Goal: Task Accomplishment & Management: Use online tool/utility

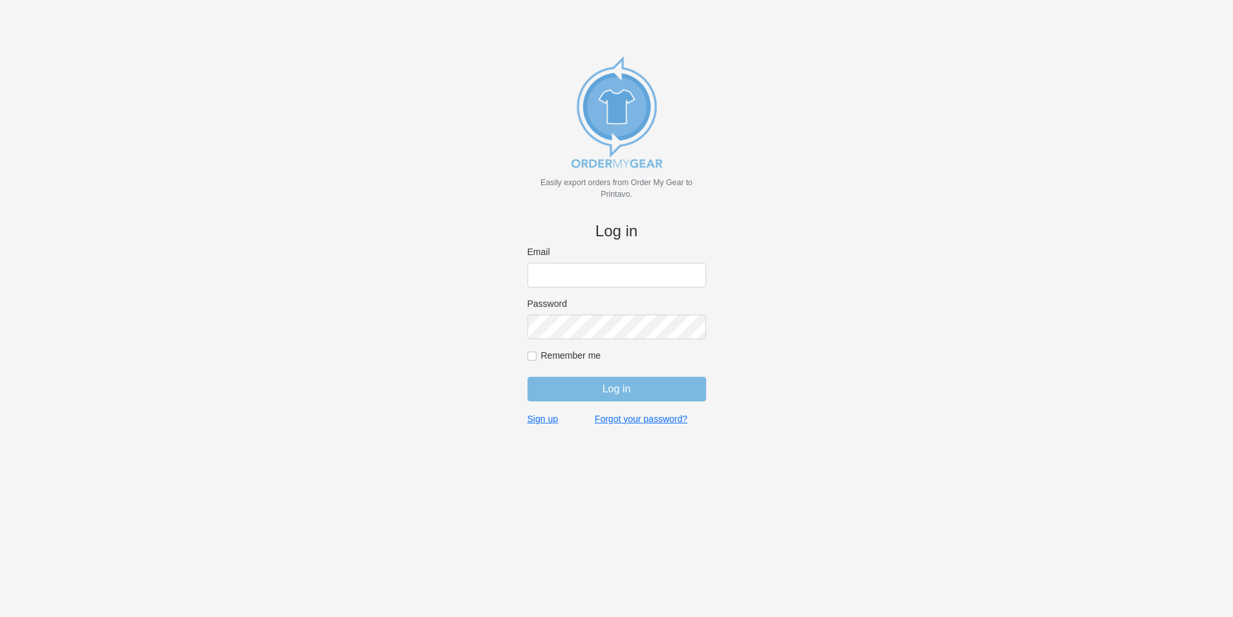
type input "jordan@jimsclothing.com"
click at [624, 390] on input "Log in" at bounding box center [616, 389] width 179 height 25
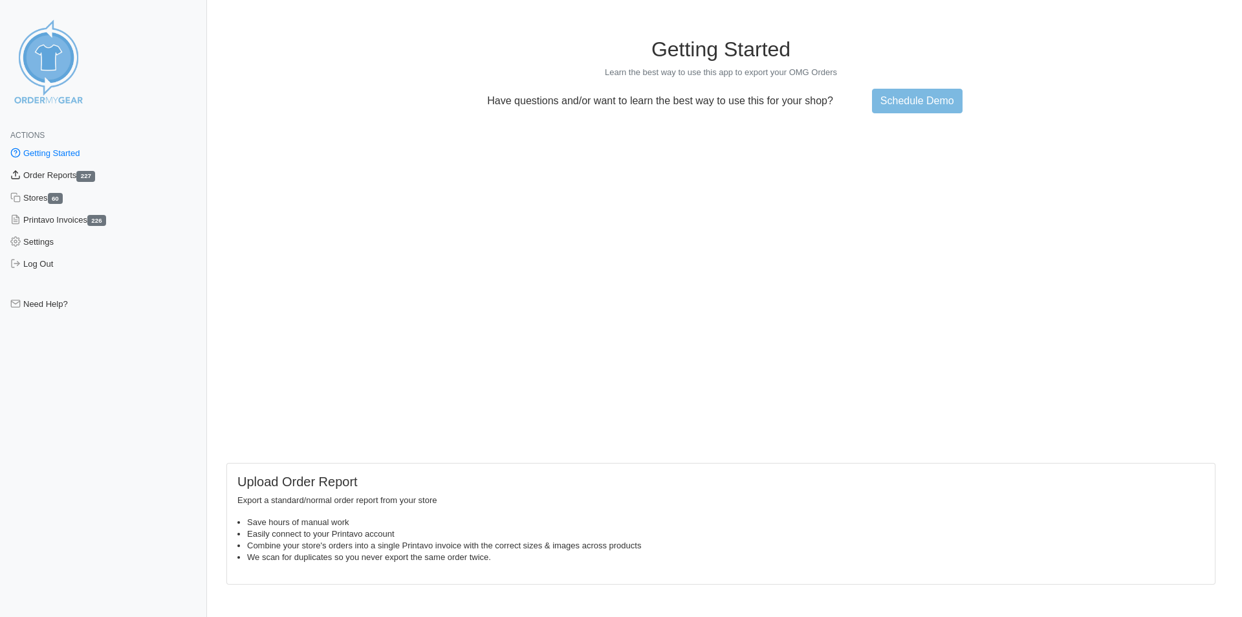
click at [62, 177] on link "Order Reports 227" at bounding box center [103, 175] width 207 height 22
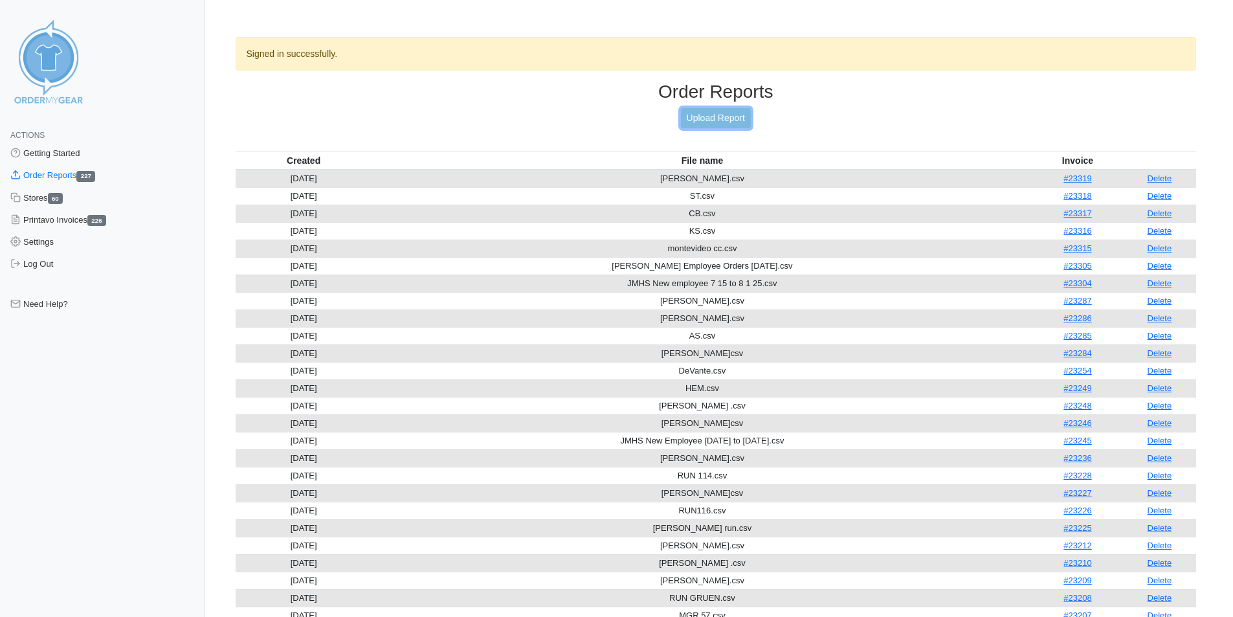
click at [721, 114] on link "Upload Report" at bounding box center [716, 118] width 70 height 20
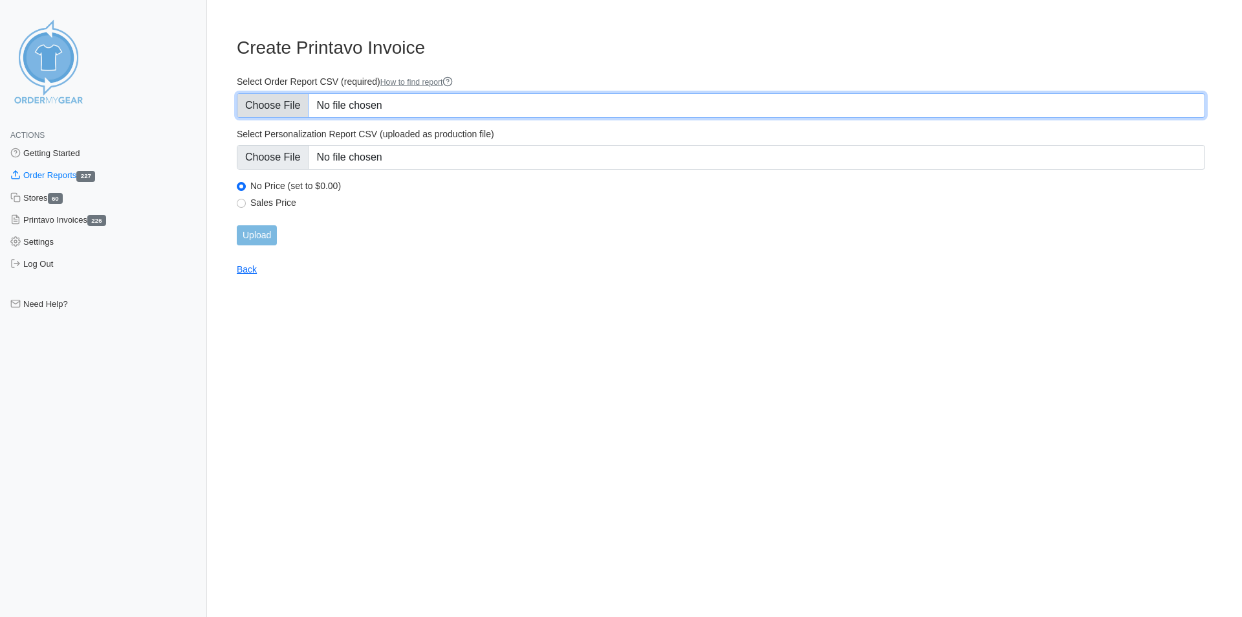
click at [424, 97] on input "Select Order Report CSV (required) How to find report" at bounding box center [721, 105] width 969 height 25
type input "C:\fakepath\M.csv"
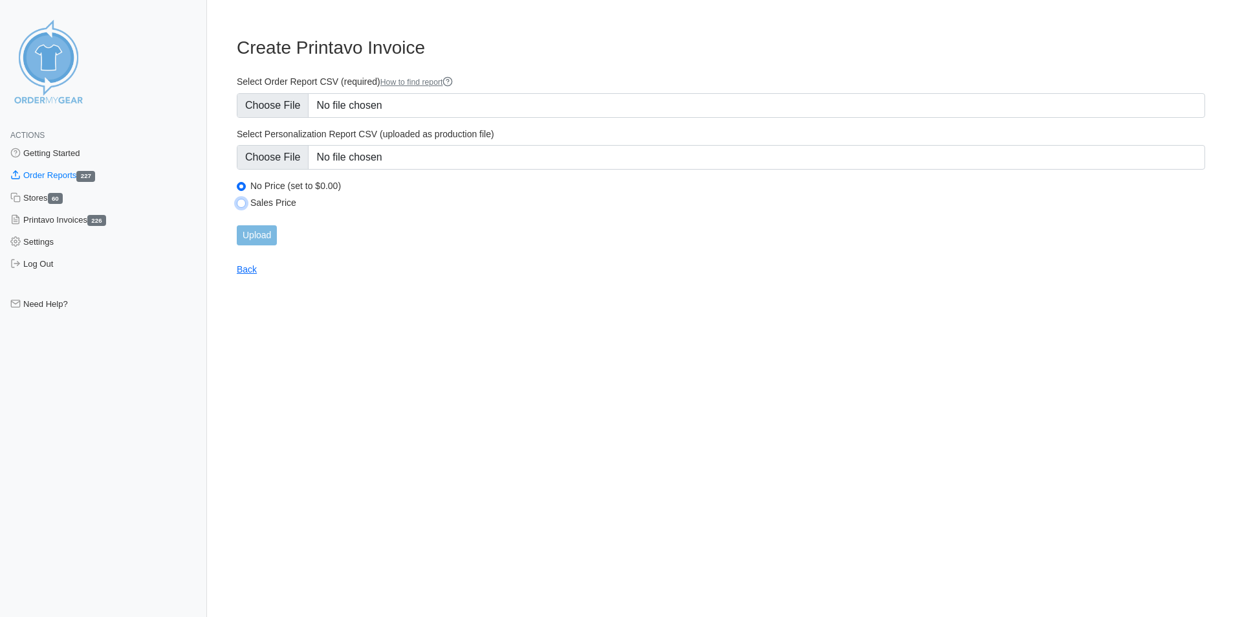
click at [239, 204] on input "Sales Price" at bounding box center [241, 203] width 9 height 9
radio input "true"
click at [262, 233] on input "Upload" at bounding box center [257, 235] width 40 height 20
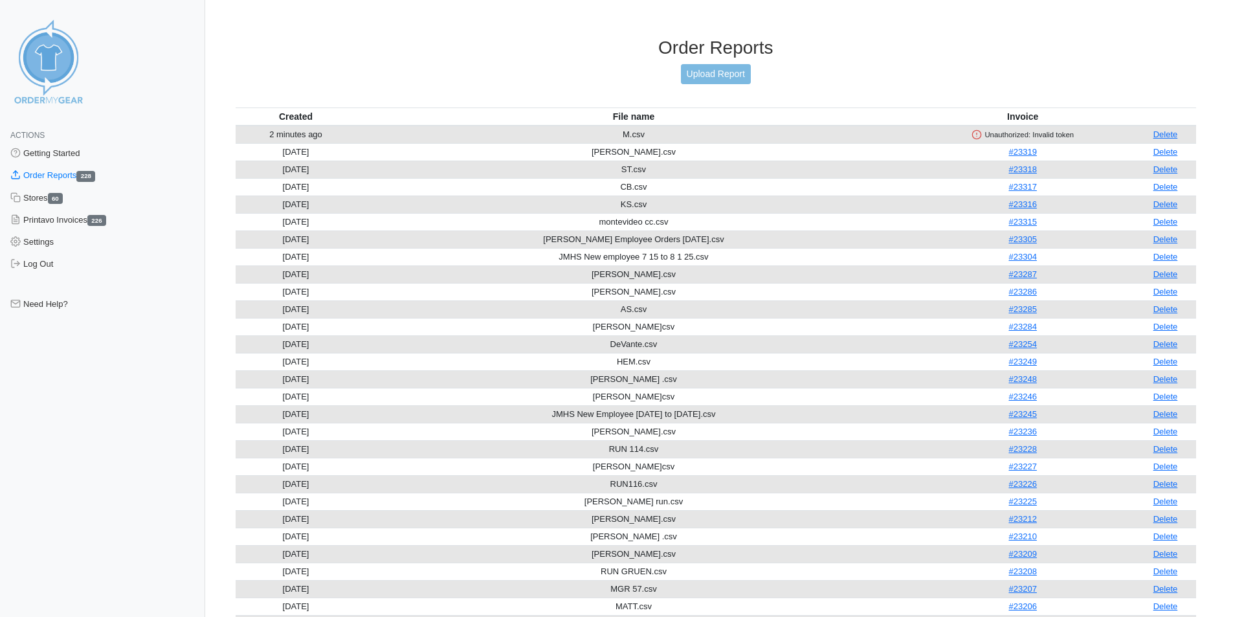
click at [1172, 131] on link "Delete" at bounding box center [1165, 134] width 25 height 10
